Goal: Find specific page/section: Find specific page/section

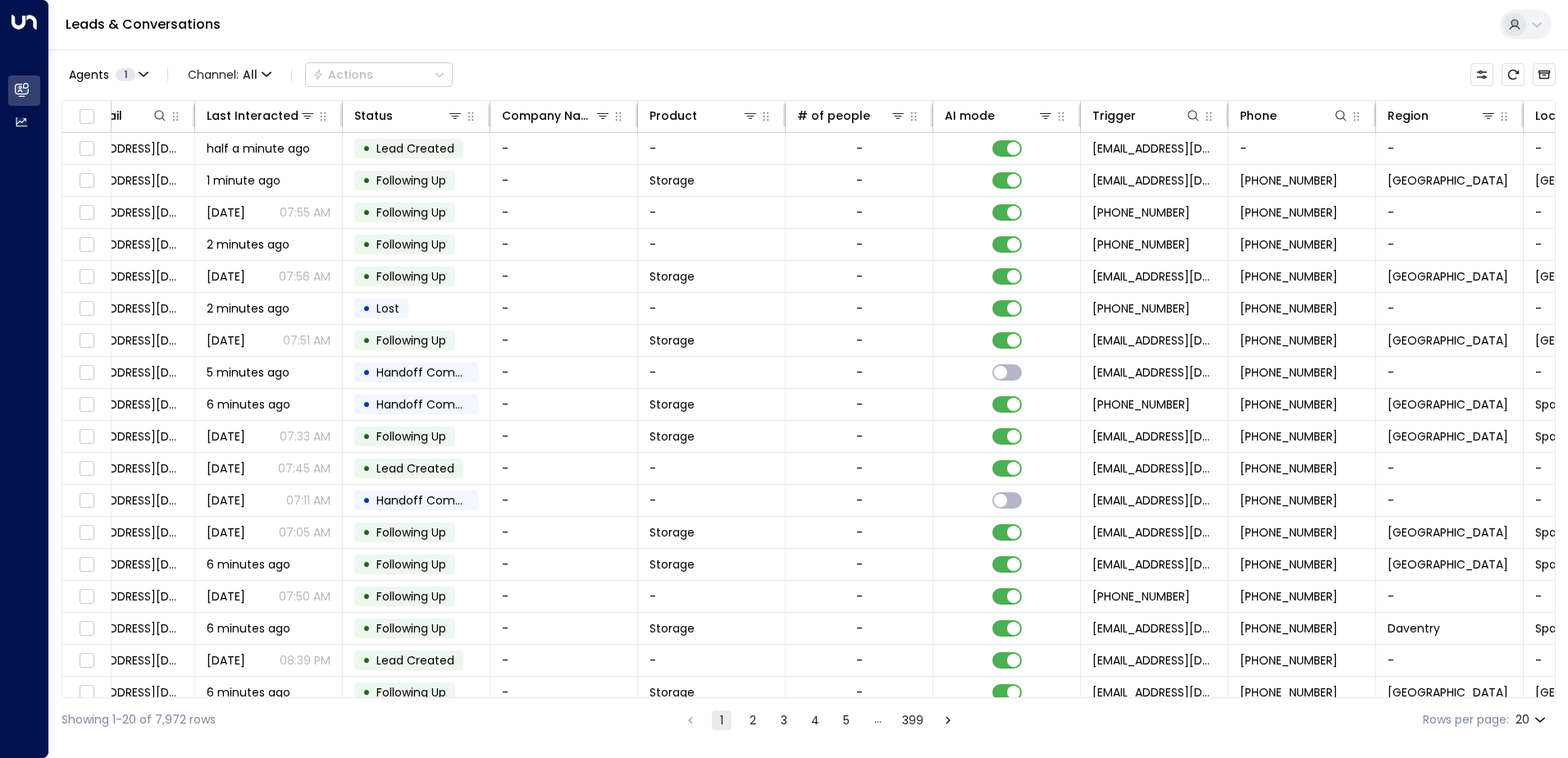
scroll to position [0, 559]
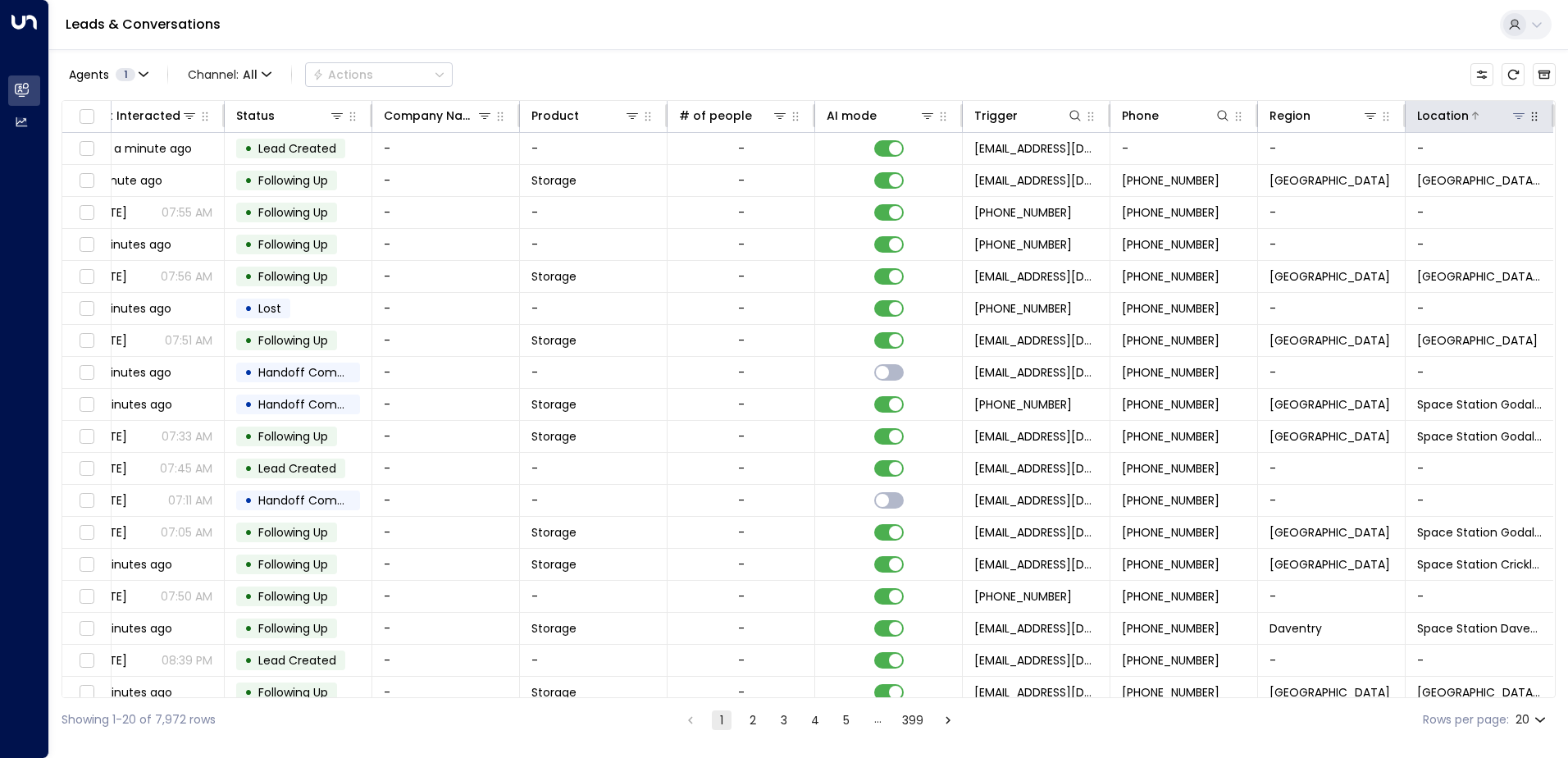
click at [1514, 120] on icon at bounding box center [1519, 115] width 13 height 13
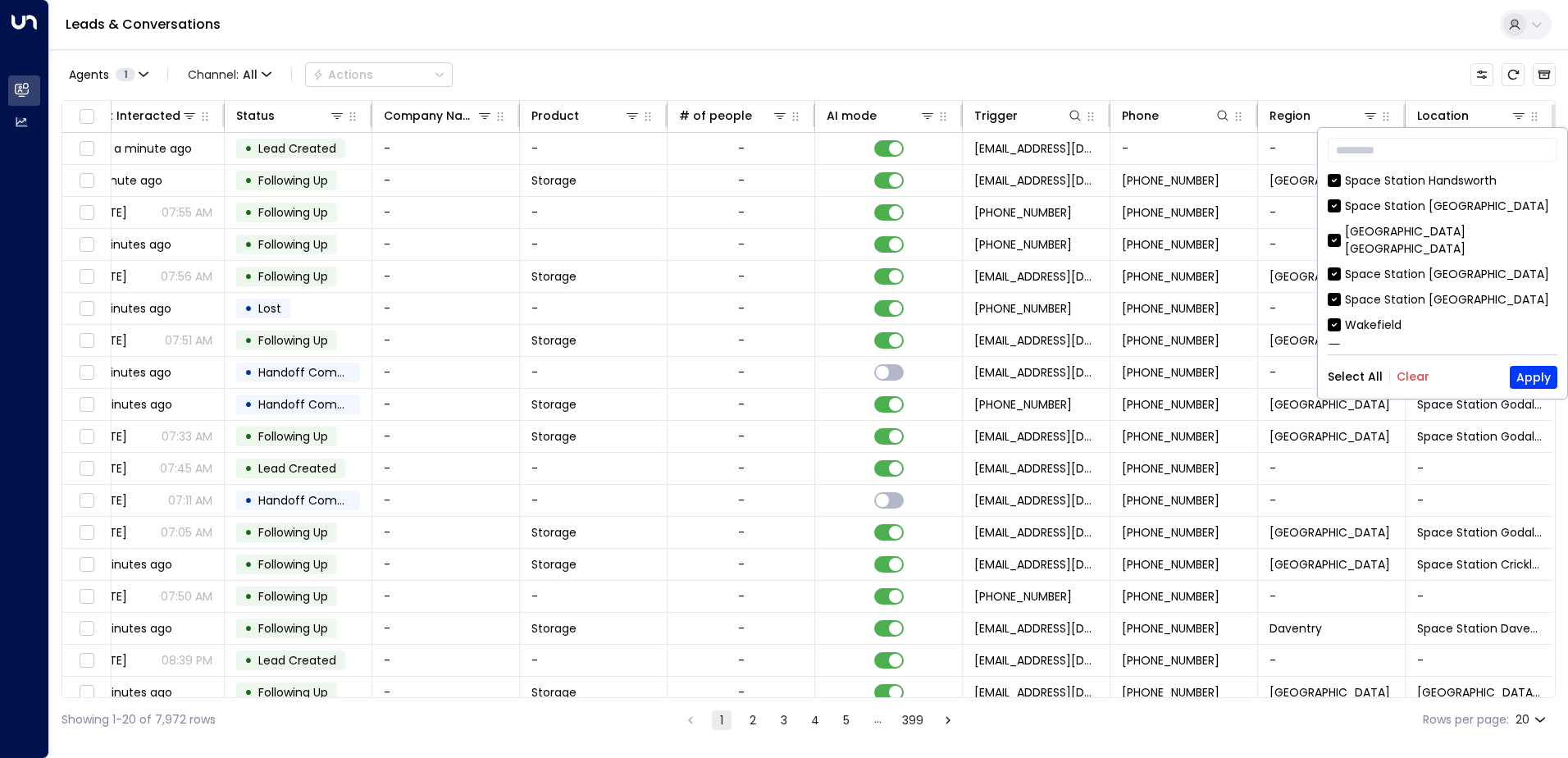
click at [1420, 389] on div "​ Space Station [GEOGRAPHIC_DATA] [GEOGRAPHIC_DATA] [GEOGRAPHIC_DATA] [GEOGRAPH…" at bounding box center [1443, 263] width 250 height 271
drag, startPoint x: 1390, startPoint y: 357, endPoint x: 1398, endPoint y: 358, distance: 8.1
click at [1397, 358] on div "​ Space Station [GEOGRAPHIC_DATA] [GEOGRAPHIC_DATA] [GEOGRAPHIC_DATA] [GEOGRAPH…" at bounding box center [1443, 263] width 250 height 271
click at [1399, 374] on button "Clear" at bounding box center [1413, 376] width 33 height 13
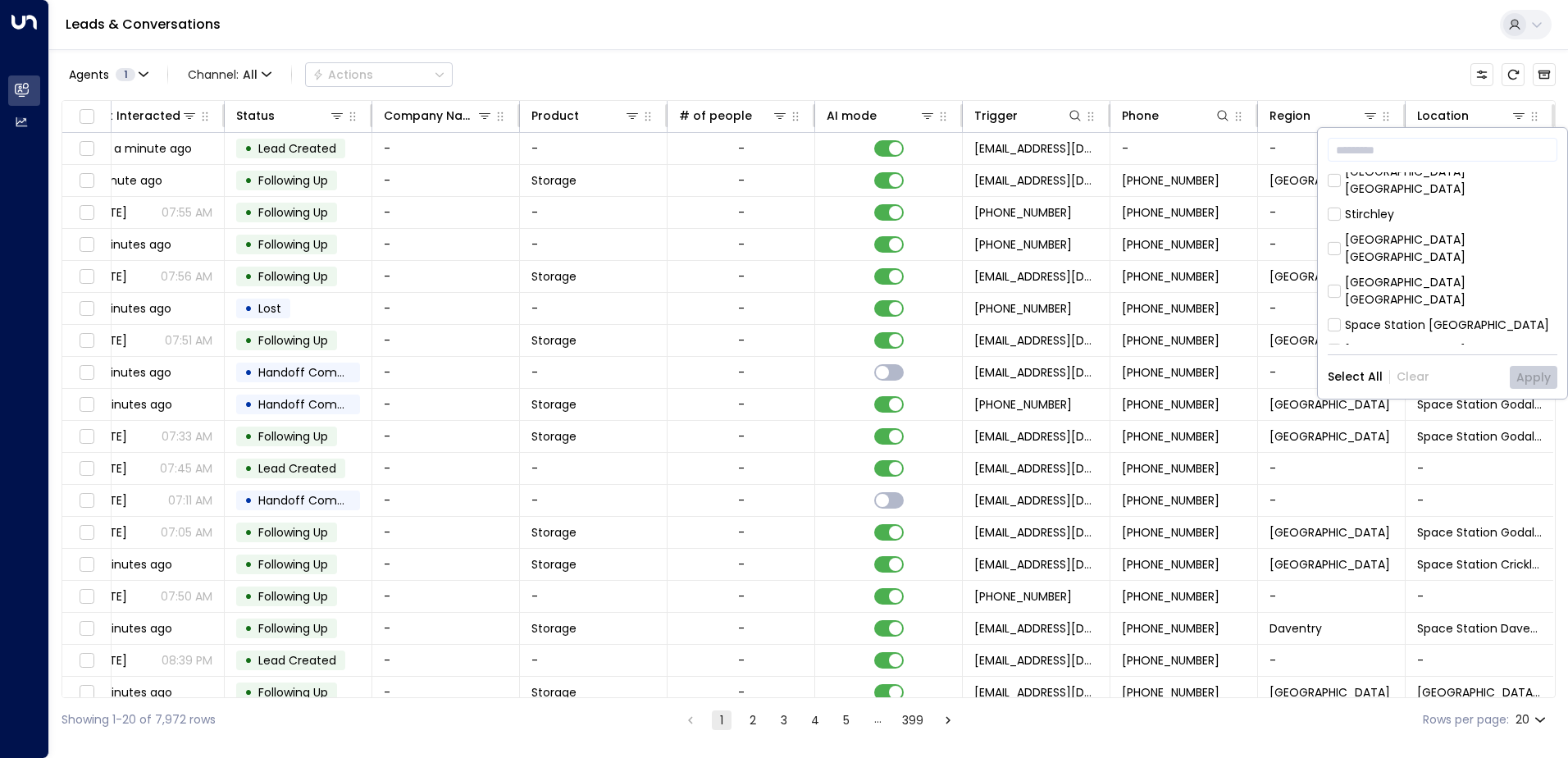
scroll to position [531, 0]
click at [1334, 432] on rect at bounding box center [1334, 438] width 12 height 12
click at [1356, 431] on div "Space Station Godalming" at bounding box center [1419, 439] width 147 height 17
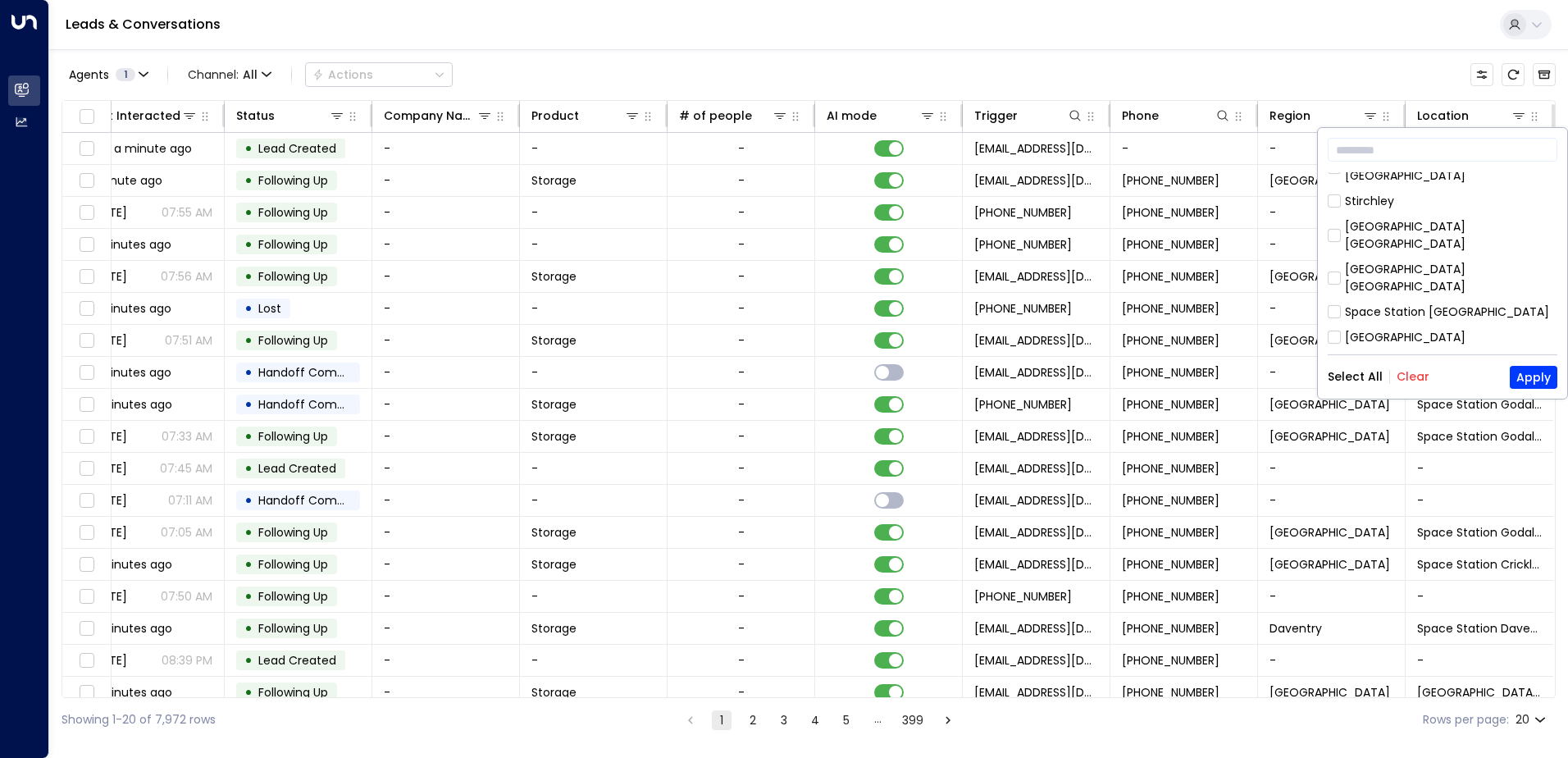
click at [1356, 377] on button "Select All" at bounding box center [1356, 376] width 55 height 13
click at [1351, 379] on button "Select All" at bounding box center [1356, 376] width 55 height 13
click at [1384, 405] on div "[GEOGRAPHIC_DATA]" at bounding box center [1406, 413] width 121 height 17
click at [1384, 379] on div "[GEOGRAPHIC_DATA]" at bounding box center [1406, 388] width 121 height 17
click at [1379, 354] on div "Space Station Solihield" at bounding box center [1411, 362] width 130 height 17
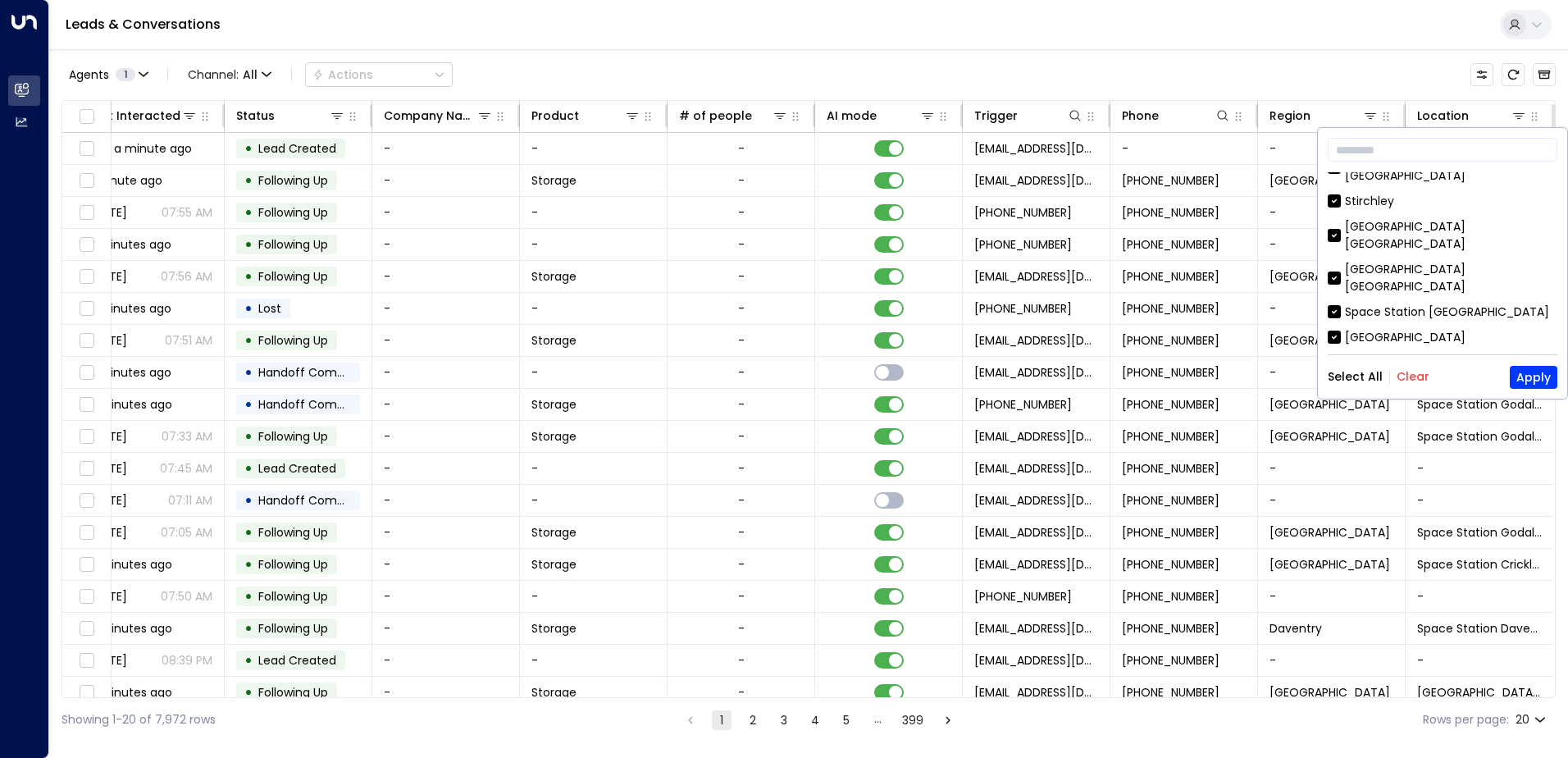
click at [1373, 329] on div "[GEOGRAPHIC_DATA]" at bounding box center [1406, 337] width 121 height 17
click at [1373, 304] on div "Space Station [GEOGRAPHIC_DATA]" at bounding box center [1447, 312] width 204 height 17
click at [1402, 379] on button "Clear" at bounding box center [1413, 376] width 33 height 13
click at [1385, 431] on div "Space Station Godalming" at bounding box center [1419, 439] width 147 height 17
click at [1533, 377] on button "Apply" at bounding box center [1534, 377] width 48 height 23
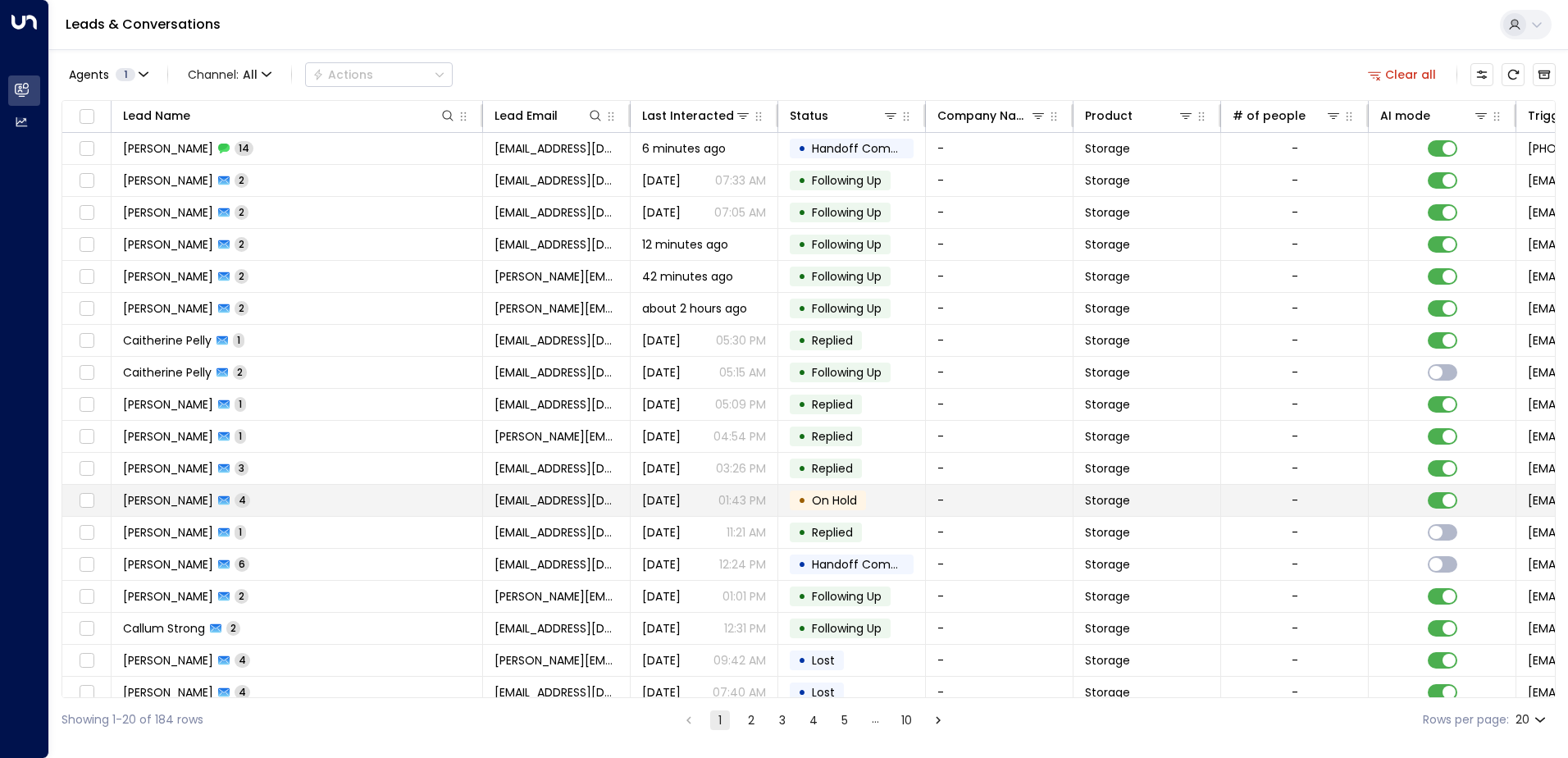
click at [328, 497] on td "[PERSON_NAME] 4" at bounding box center [297, 500] width 371 height 31
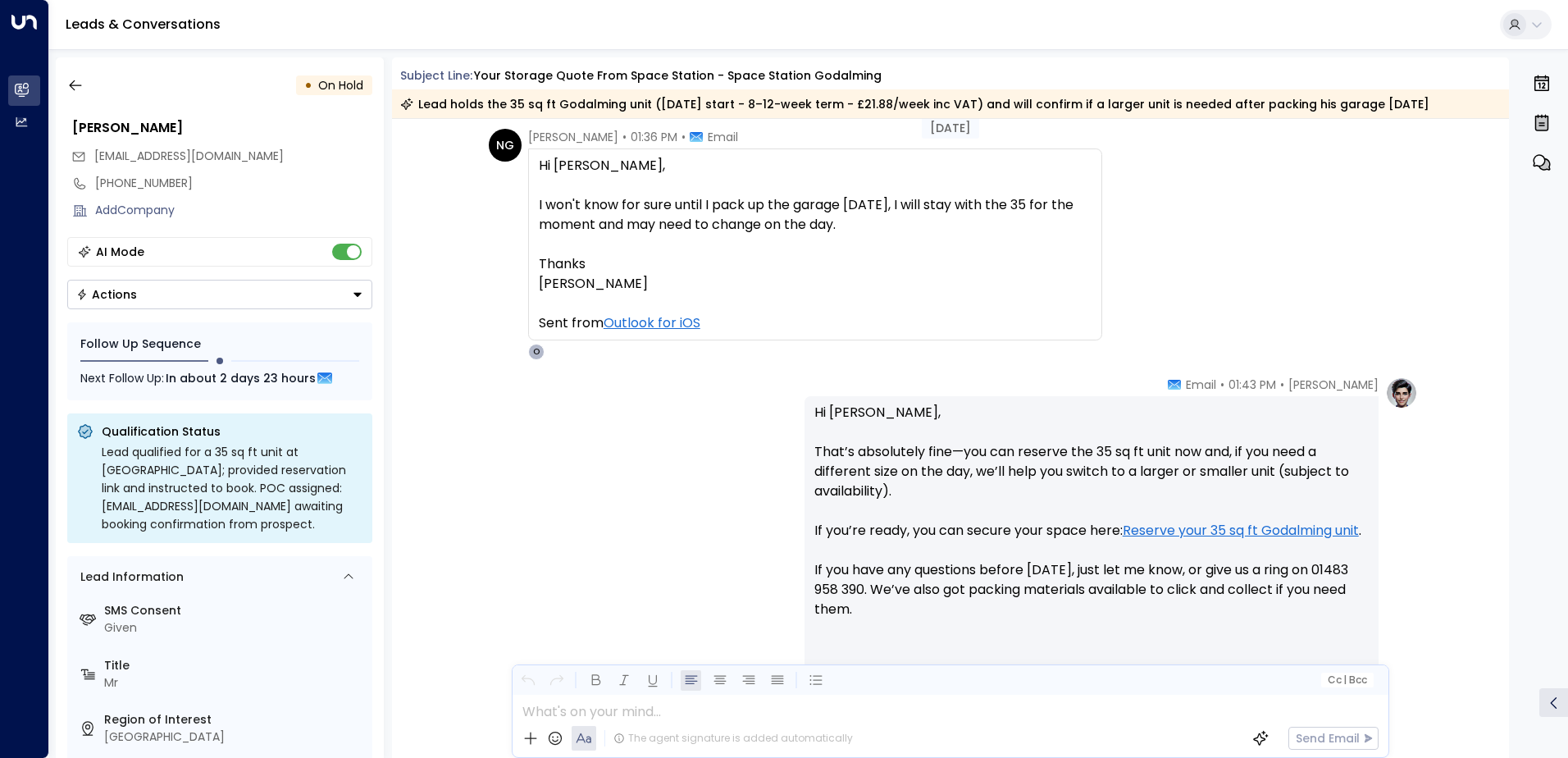
scroll to position [1715, 0]
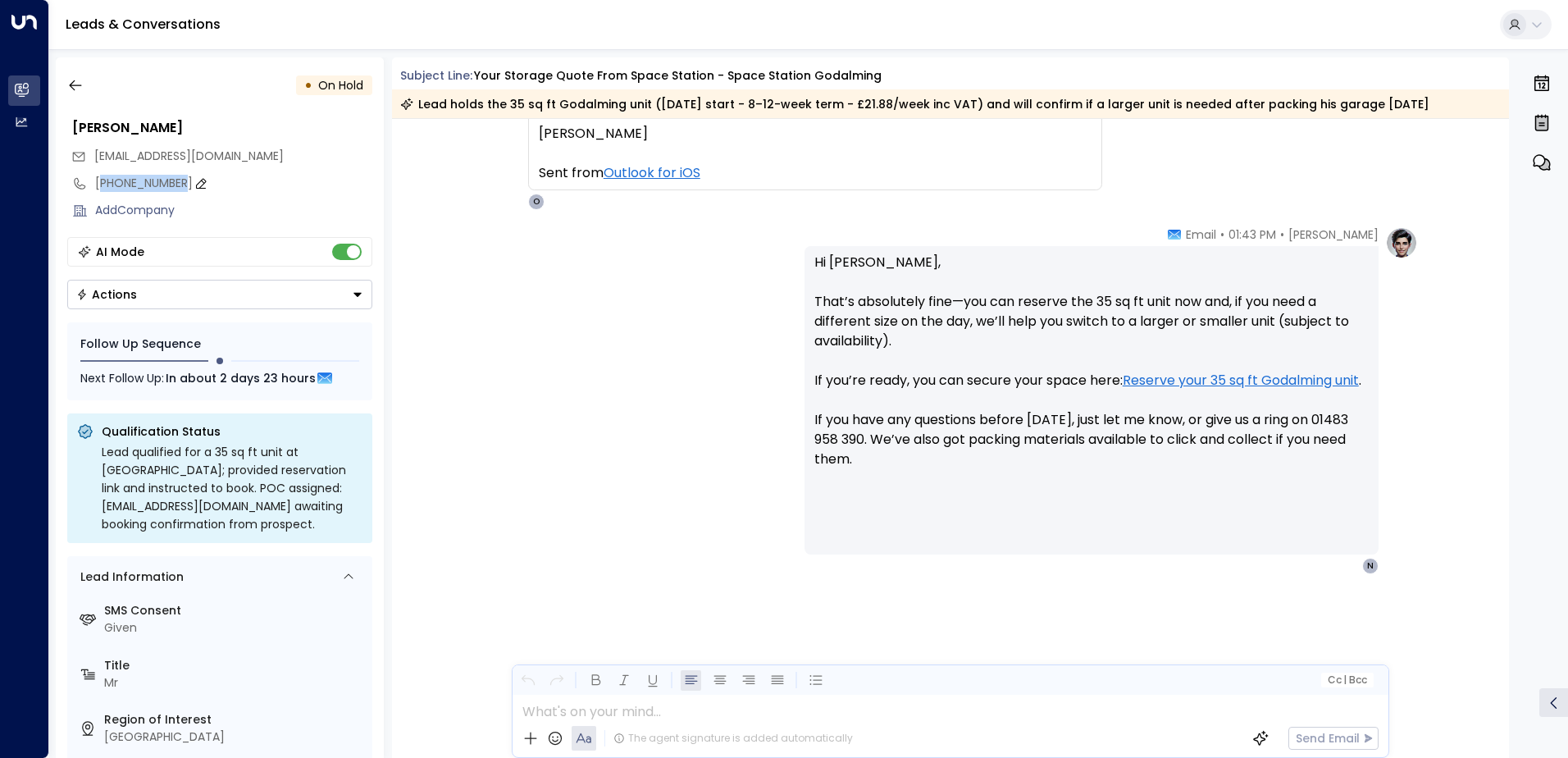
drag, startPoint x: 179, startPoint y: 180, endPoint x: 102, endPoint y: 179, distance: 77.0
click at [102, 179] on div "[PHONE_NUMBER]" at bounding box center [233, 183] width 277 height 17
click at [159, 192] on div "**********" at bounding box center [220, 184] width 306 height 27
drag, startPoint x: 178, startPoint y: 187, endPoint x: 156, endPoint y: 184, distance: 22.2
click at [156, 184] on input "**********" at bounding box center [231, 183] width 273 height 17
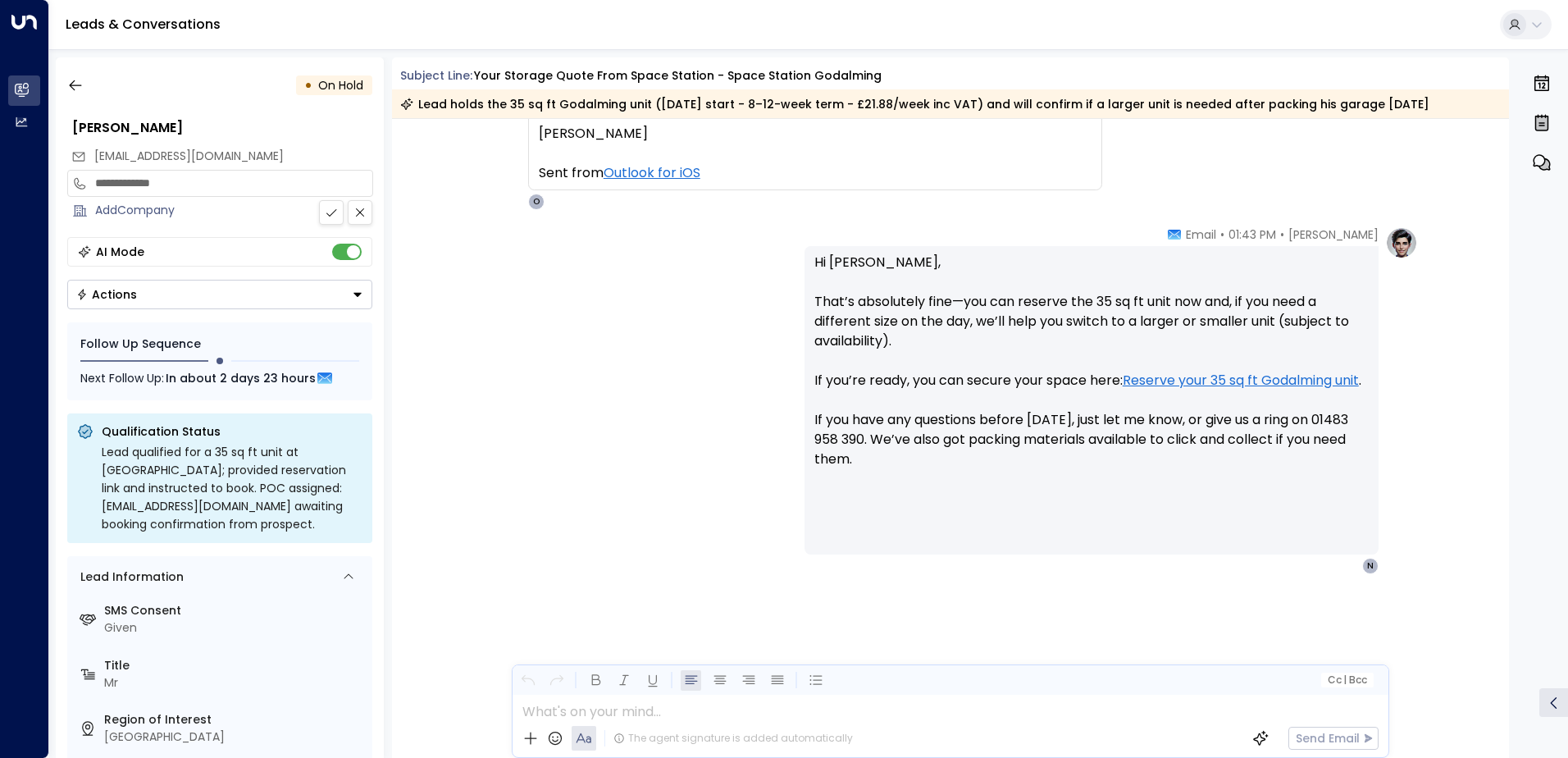
drag, startPoint x: 195, startPoint y: 179, endPoint x: 101, endPoint y: 180, distance: 94.0
click at [101, 180] on input "**********" at bounding box center [231, 183] width 273 height 17
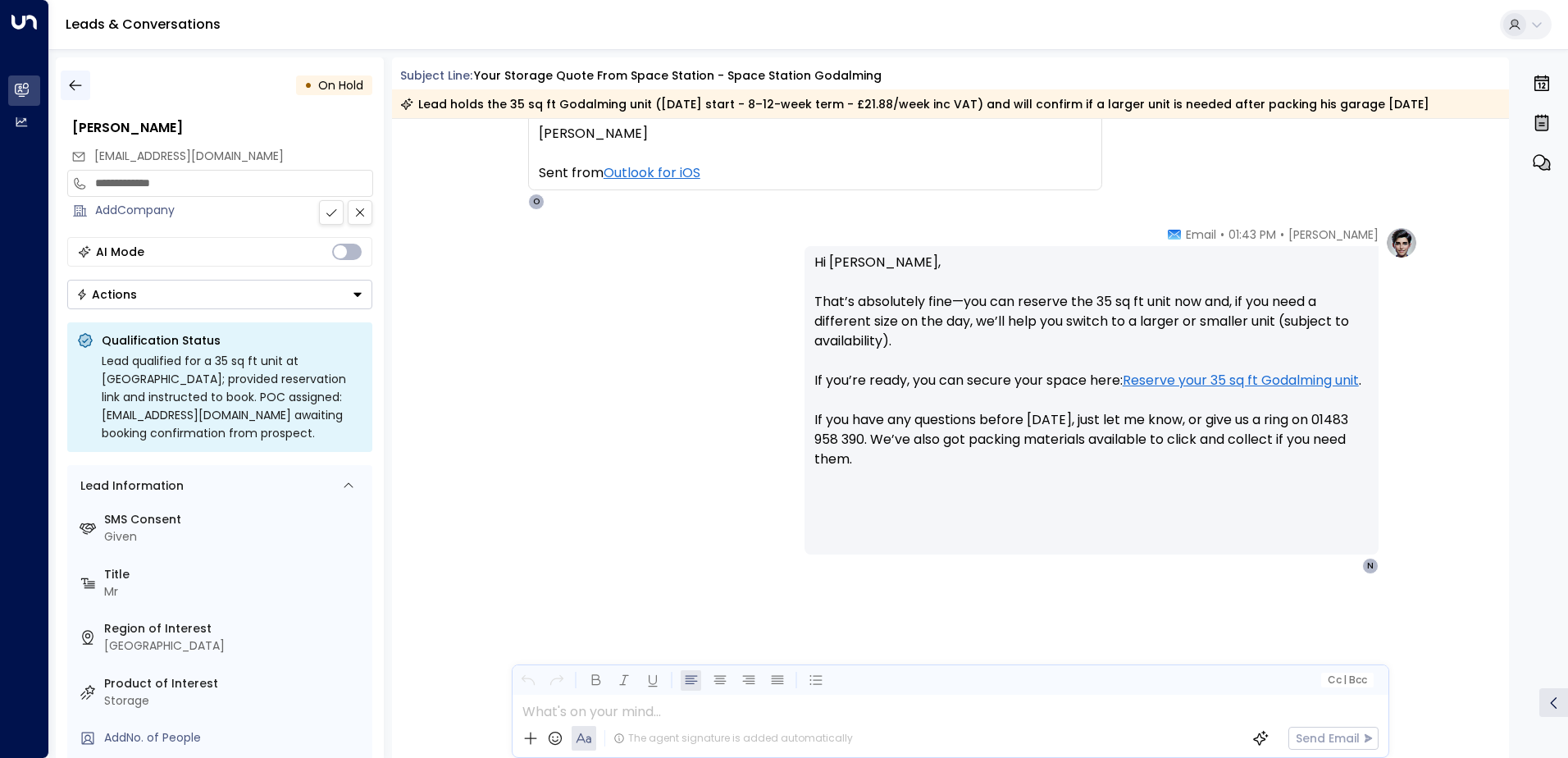
click at [68, 89] on icon "button" at bounding box center [76, 85] width 16 height 16
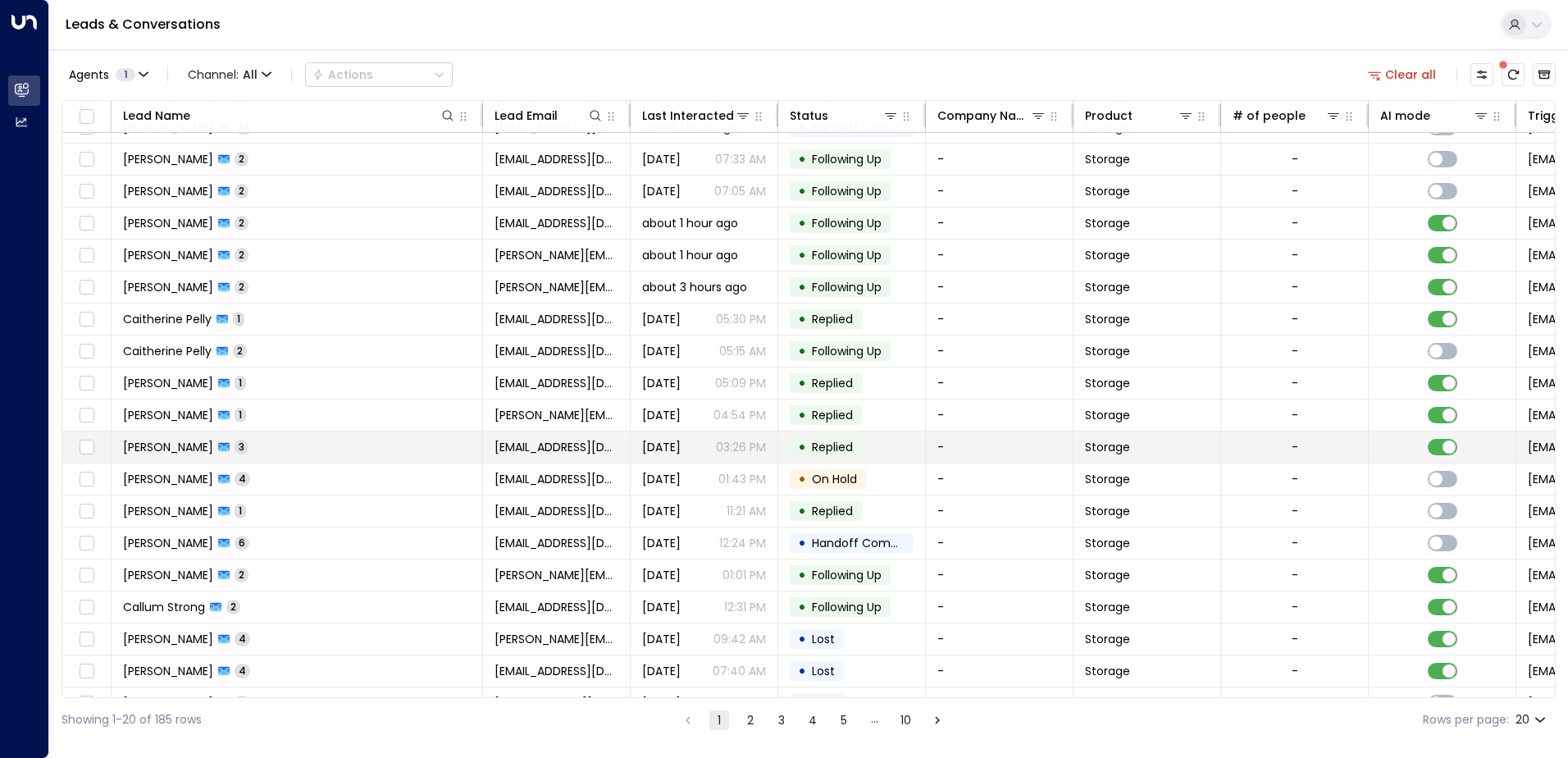
scroll to position [80, 0]
